Goal: Task Accomplishment & Management: Manage account settings

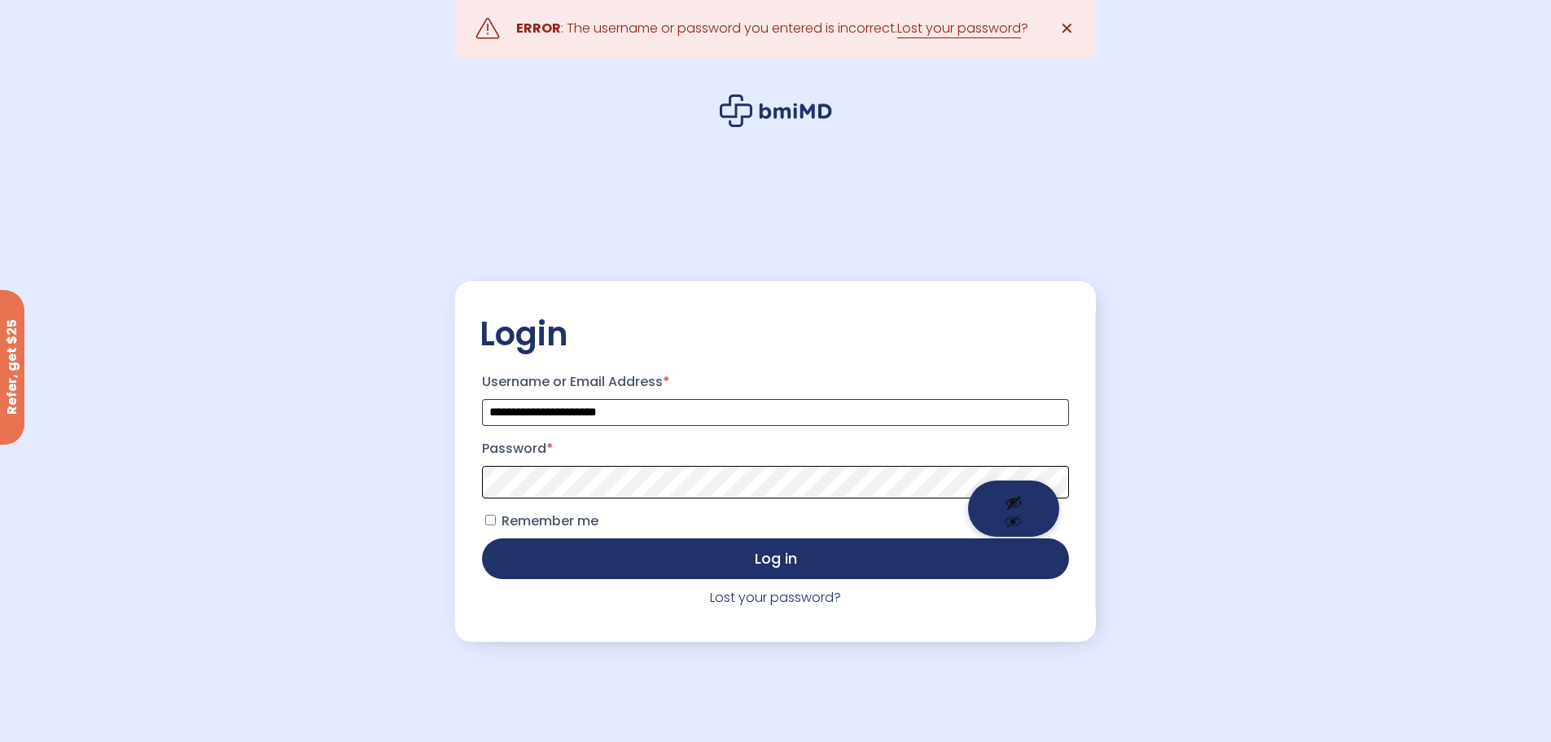
click at [482, 538] on button "Log in" at bounding box center [775, 558] width 586 height 41
click at [1008, 489] on button "Show password" at bounding box center [1013, 508] width 91 height 56
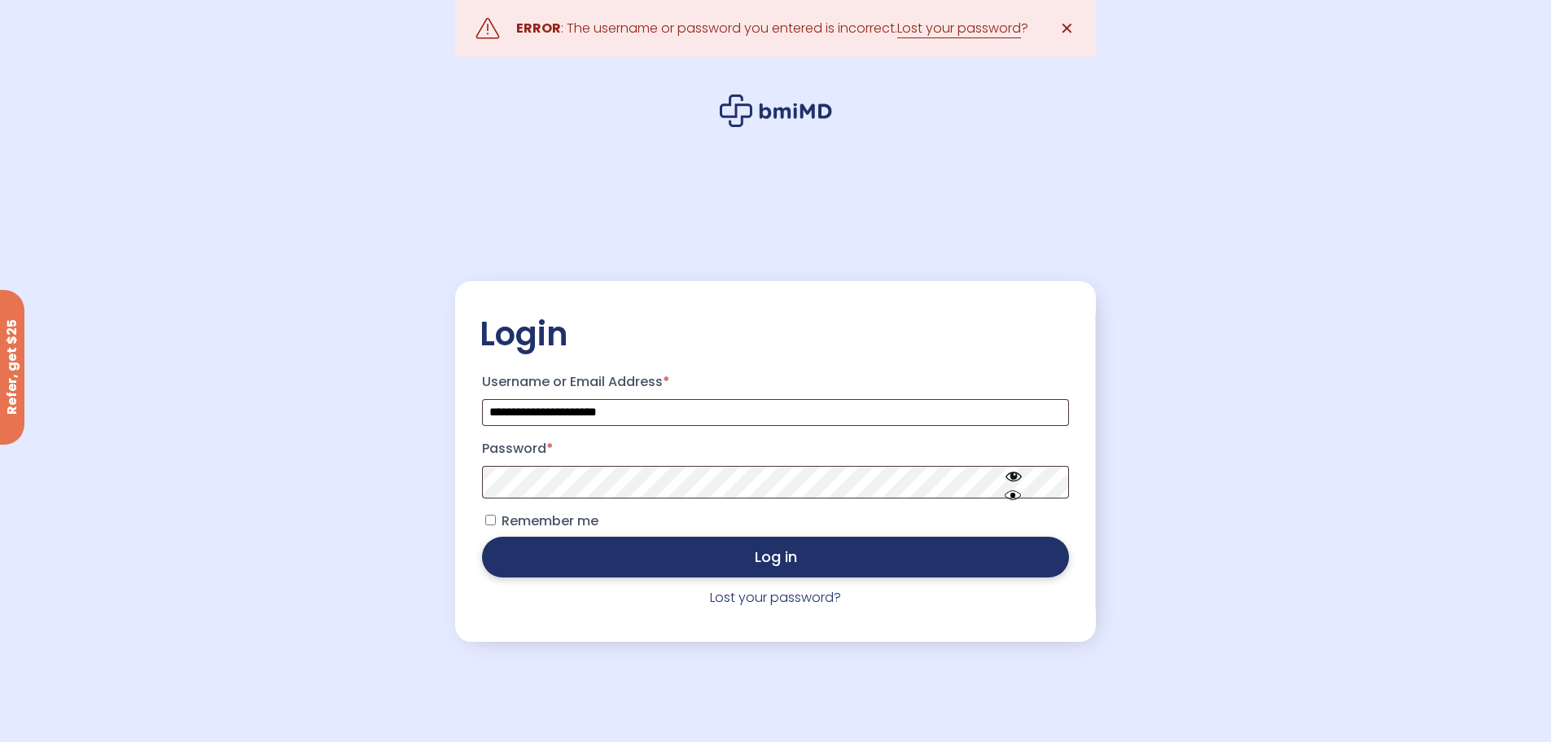
click at [745, 549] on button "Log in" at bounding box center [775, 557] width 586 height 41
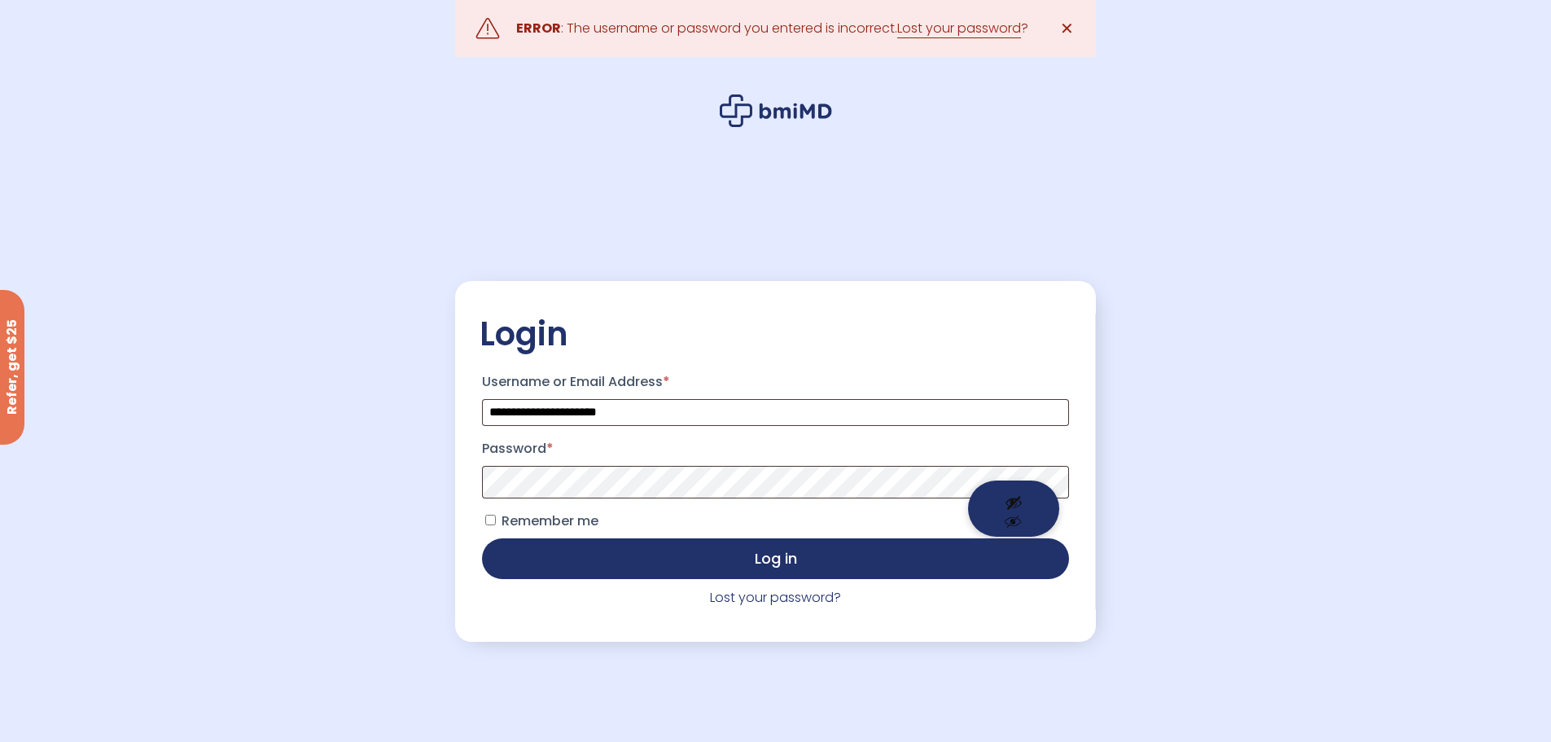
click at [1016, 497] on button "Show password" at bounding box center [1013, 508] width 91 height 56
click at [482, 538] on button "Log in" at bounding box center [775, 558] width 586 height 41
click at [1017, 479] on span at bounding box center [775, 482] width 586 height 33
click at [1016, 486] on button "Show password" at bounding box center [1013, 508] width 91 height 56
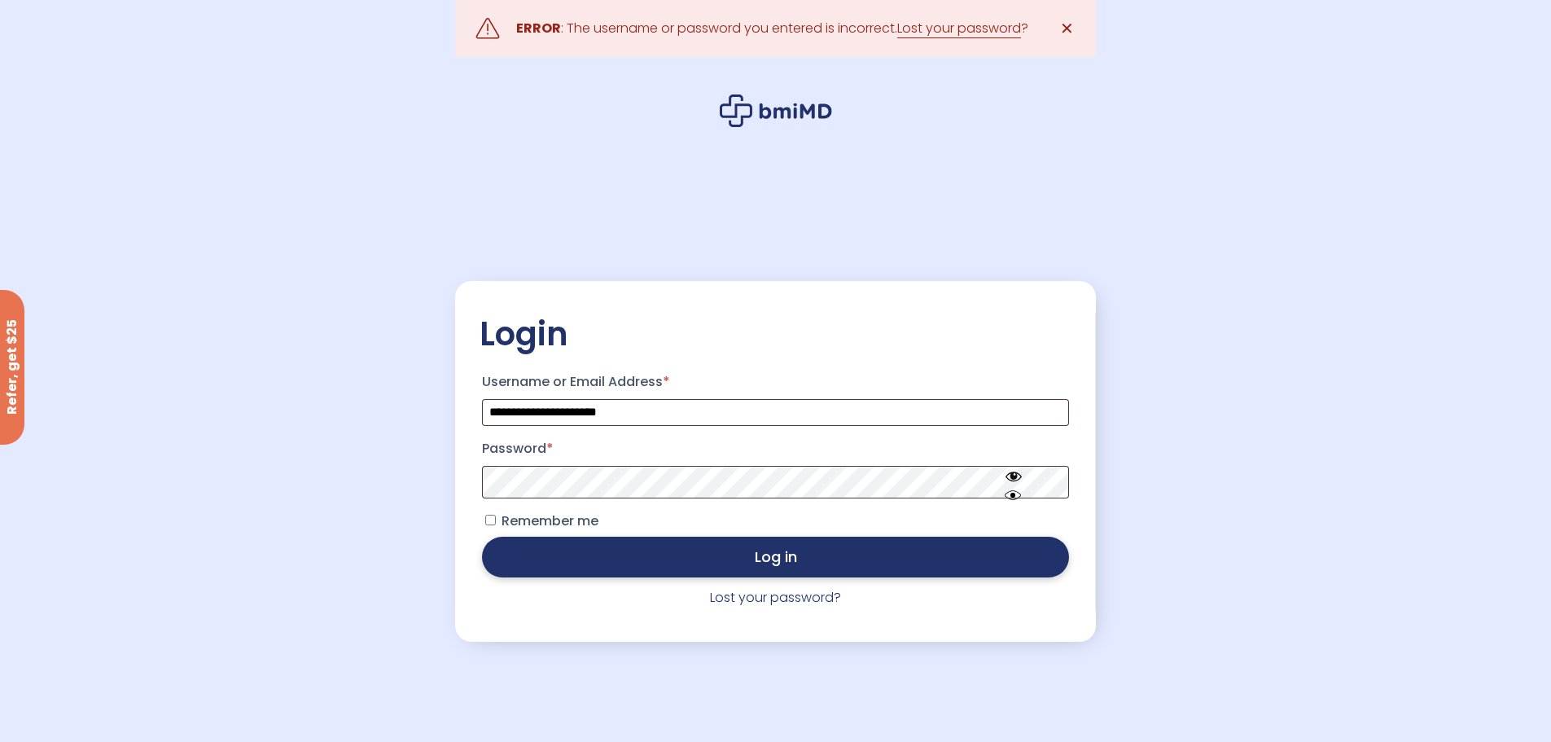
click at [727, 556] on button "Log in" at bounding box center [775, 557] width 586 height 41
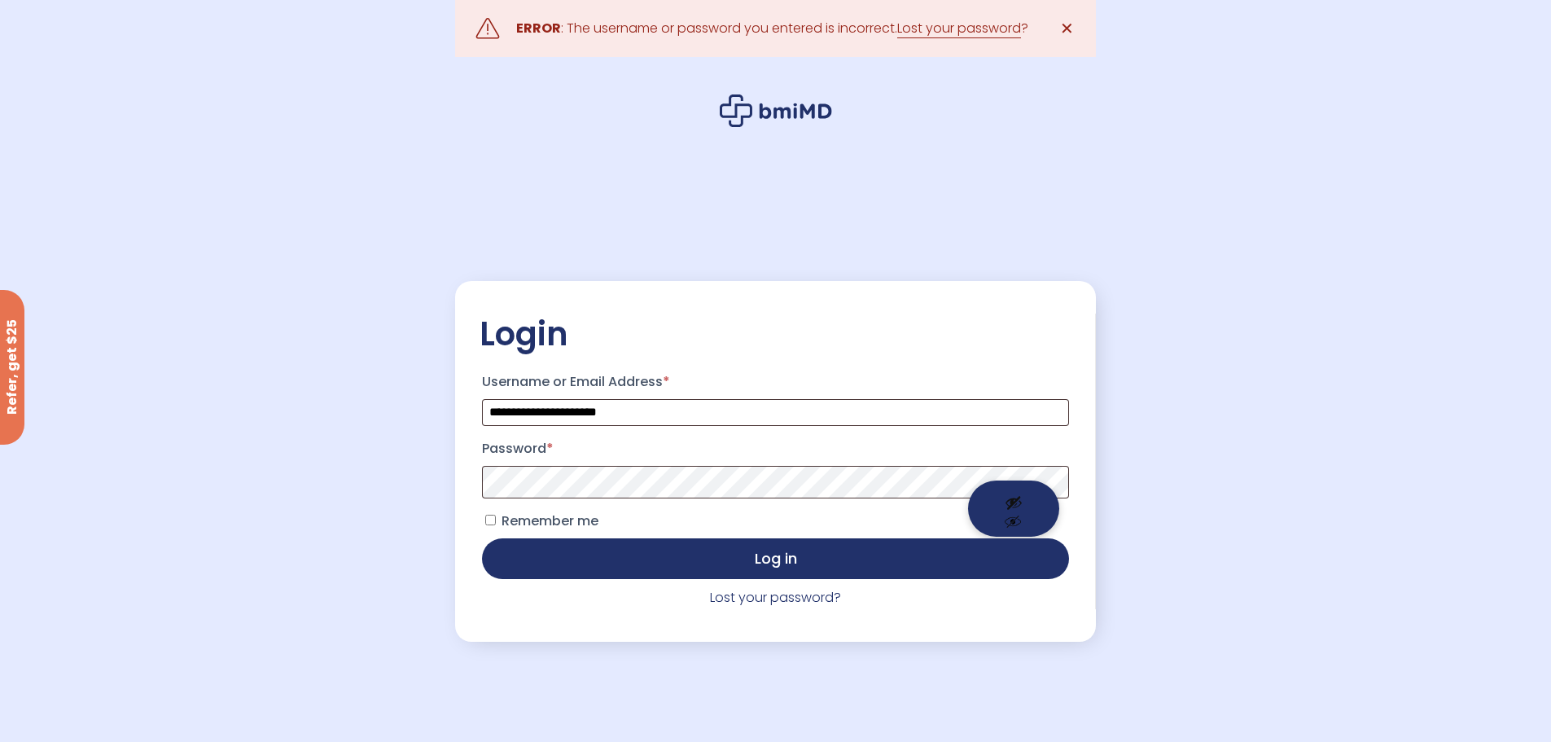
click at [1021, 479] on span at bounding box center [775, 482] width 586 height 33
click at [1017, 481] on span at bounding box center [775, 482] width 586 height 33
click at [1010, 500] on button "Show password" at bounding box center [1013, 508] width 91 height 56
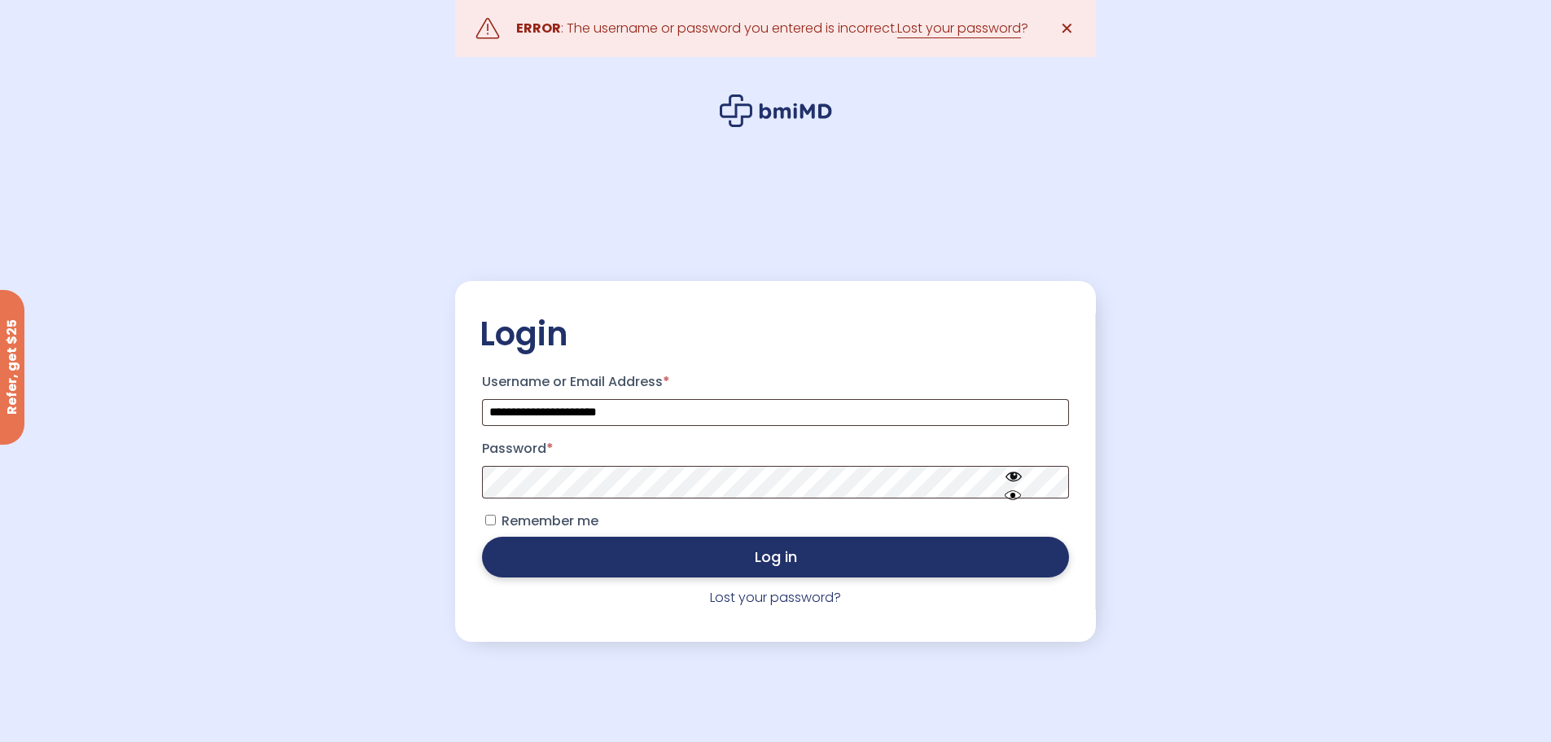
click at [801, 558] on button "Log in" at bounding box center [775, 557] width 586 height 41
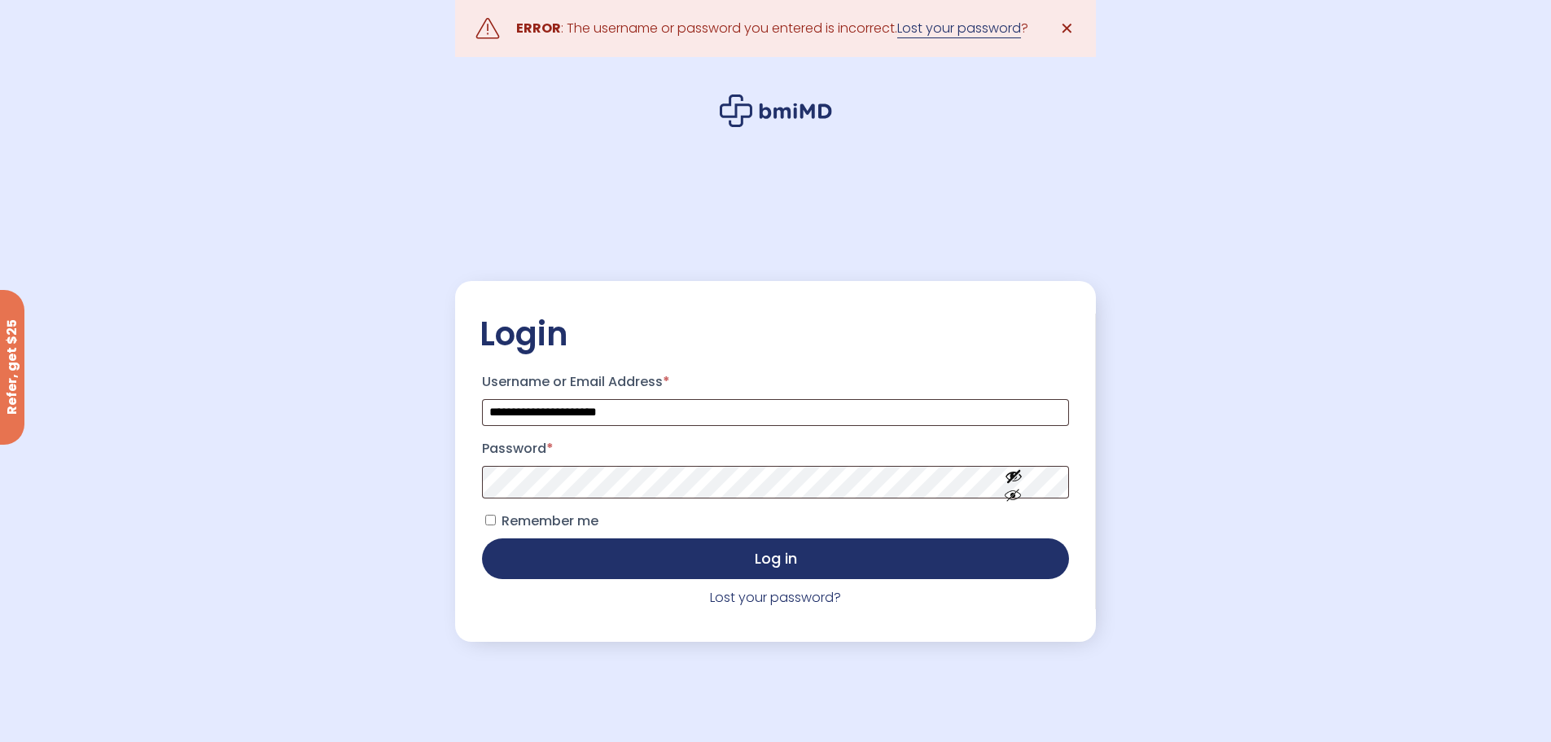
click at [961, 24] on link "Lost your password" at bounding box center [959, 29] width 124 height 20
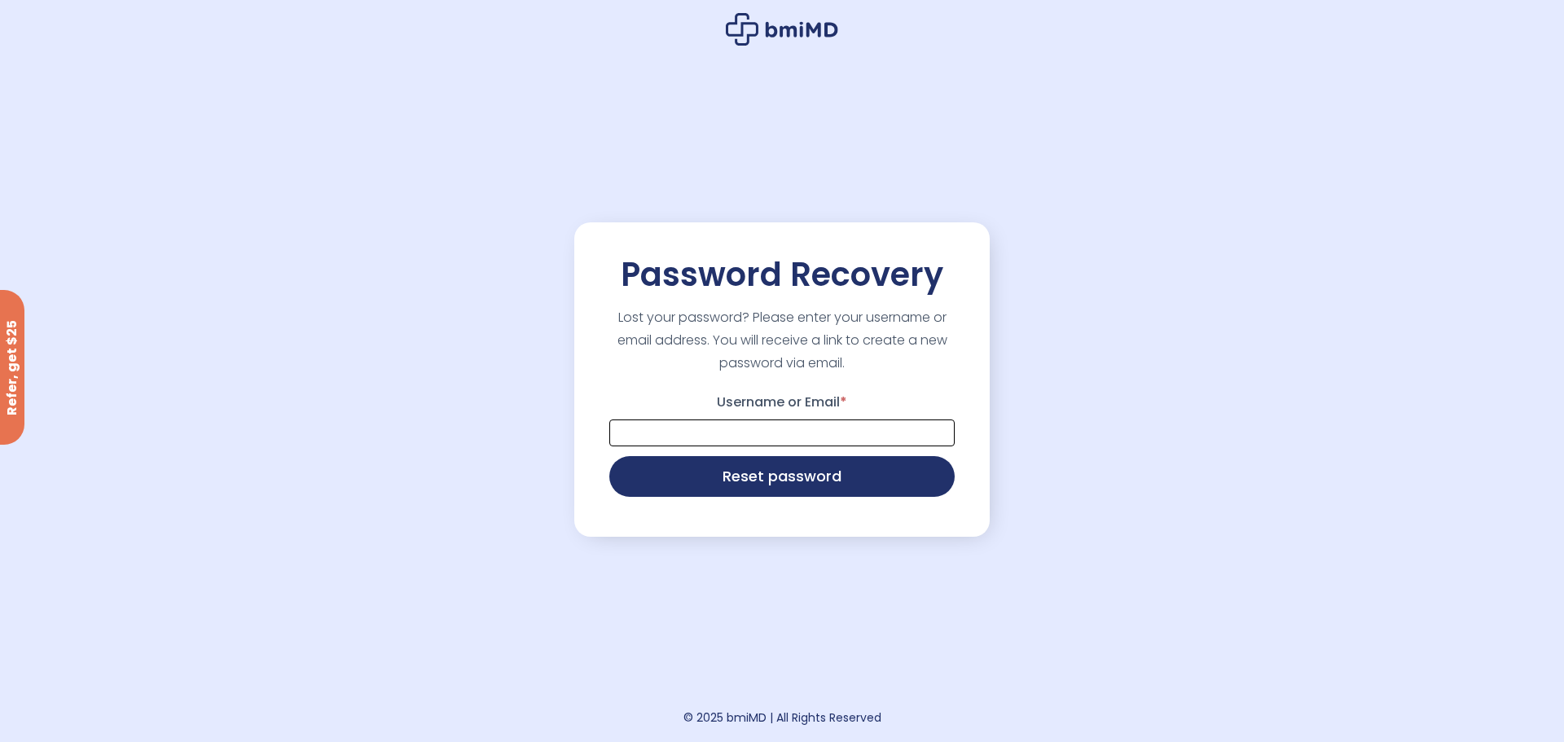
click at [821, 423] on input "Username or Email *" at bounding box center [781, 432] width 345 height 27
type input "**********"
click at [792, 482] on button "Reset password" at bounding box center [781, 474] width 345 height 41
